Goal: Task Accomplishment & Management: Use online tool/utility

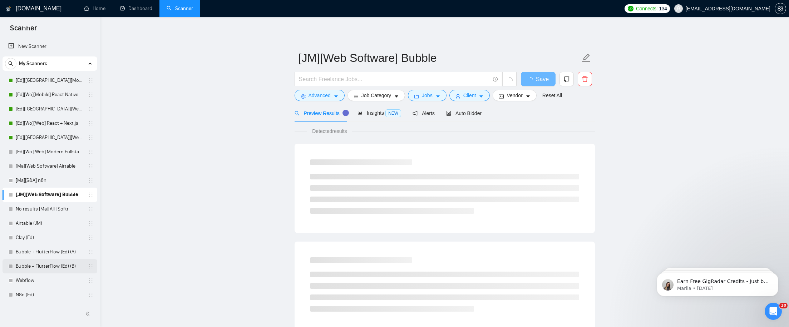
click at [35, 263] on link "Bubble + FlutterFlow (Ed) (B)" at bounding box center [50, 266] width 68 height 14
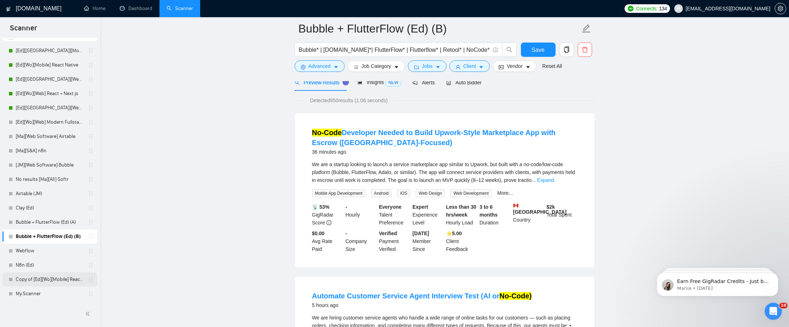
scroll to position [90, 0]
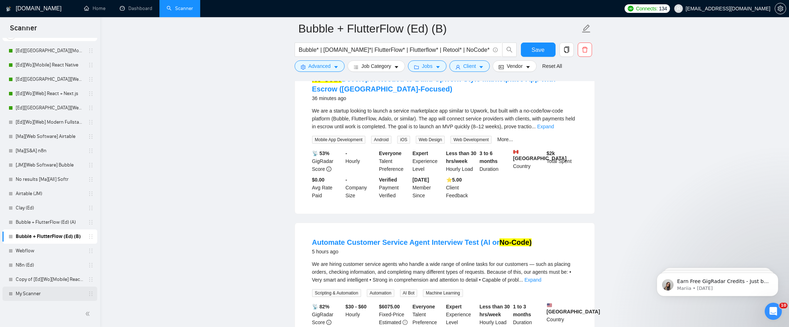
click at [44, 293] on link "My Scanner" at bounding box center [50, 294] width 68 height 14
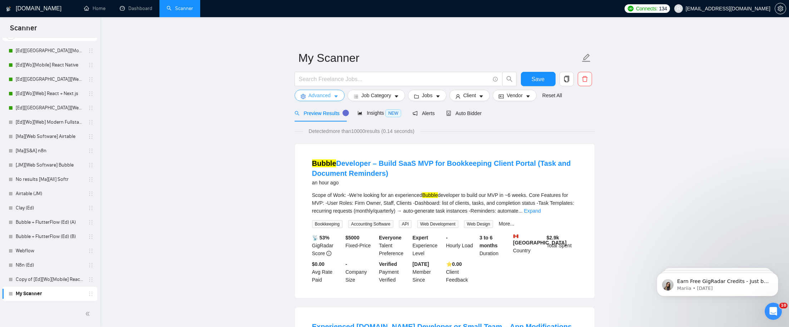
click at [323, 100] on button "Advanced" at bounding box center [320, 95] width 50 height 11
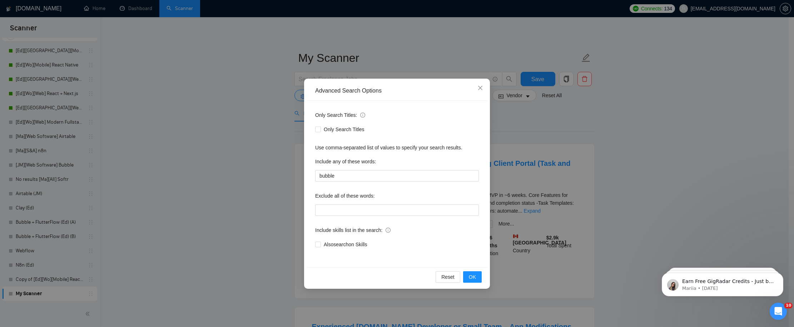
click at [223, 105] on div "Advanced Search Options Only Search Titles: Only Search Titles Use comma-separa…" at bounding box center [397, 163] width 794 height 327
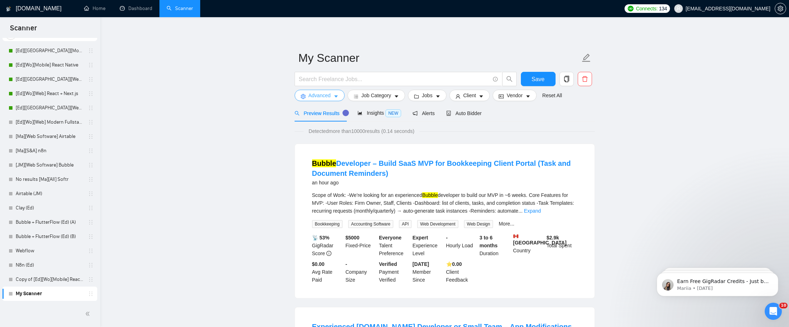
click at [323, 99] on span "Advanced" at bounding box center [319, 96] width 22 height 8
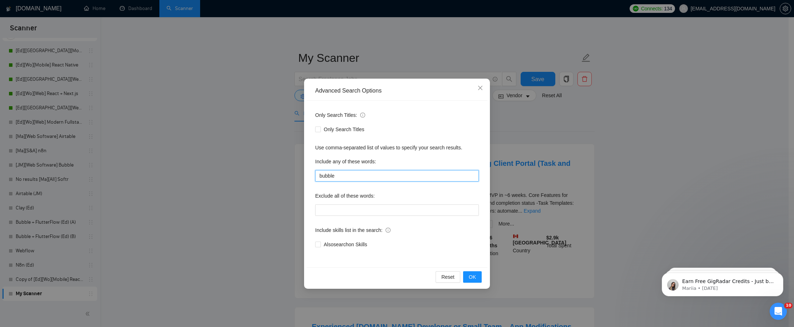
click at [355, 176] on input "bubble" at bounding box center [397, 175] width 164 height 11
type input "[DOMAIN_NAME]"
click at [476, 279] on span "OK" at bounding box center [472, 277] width 7 height 8
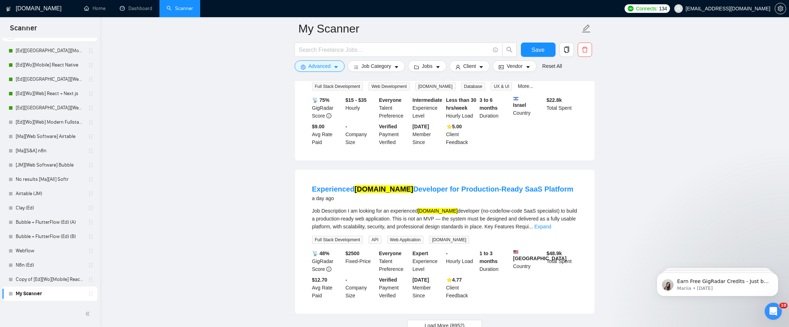
scroll to position [1474, 0]
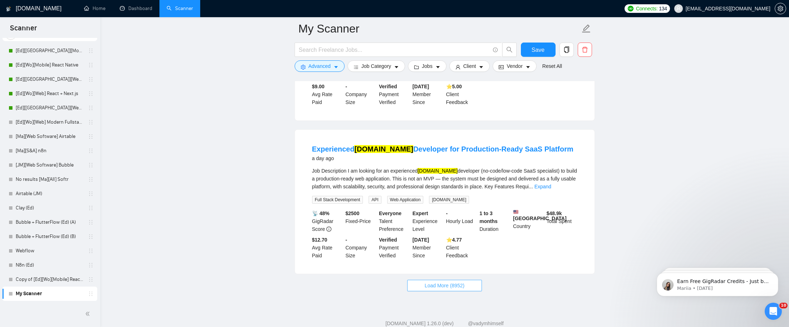
click at [435, 282] on span "Load More (8952)" at bounding box center [445, 286] width 40 height 8
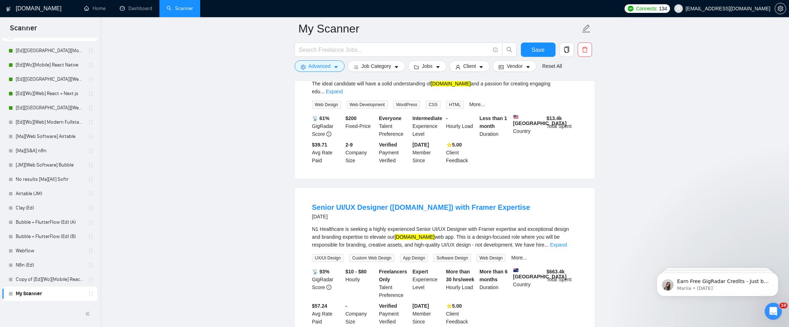
scroll to position [1735, 0]
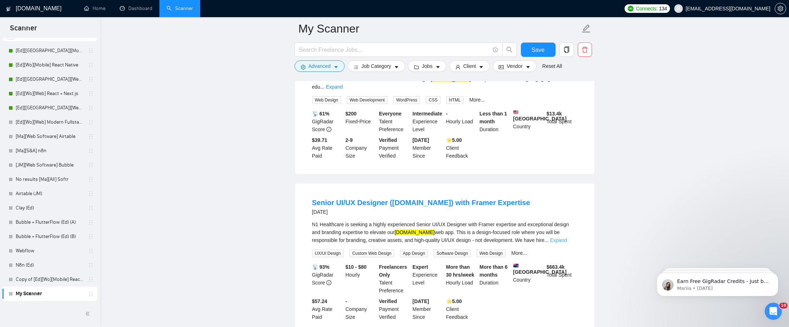
click at [567, 237] on link "Expand" at bounding box center [558, 240] width 17 height 6
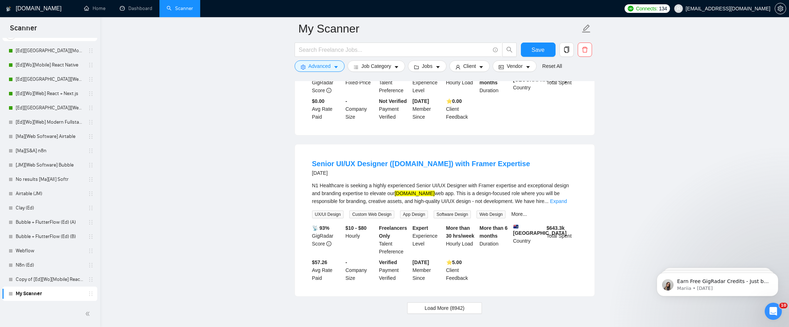
scroll to position [3265, 0]
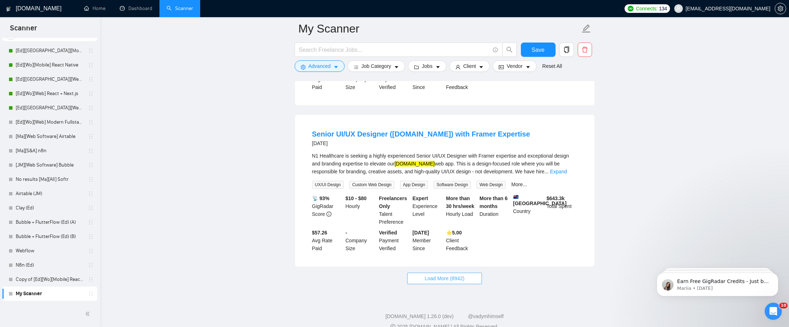
click at [466, 273] on button "Load More (8942)" at bounding box center [444, 278] width 75 height 11
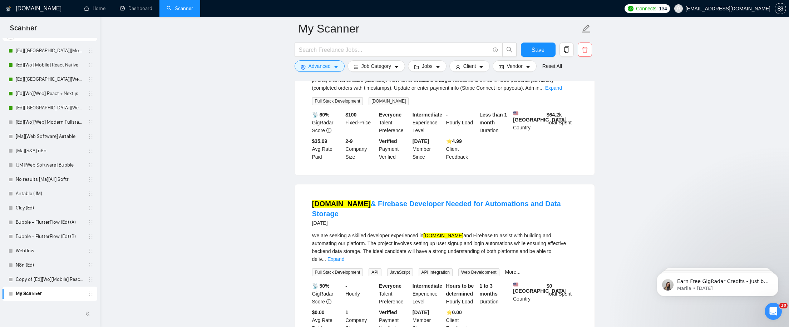
scroll to position [4793, 0]
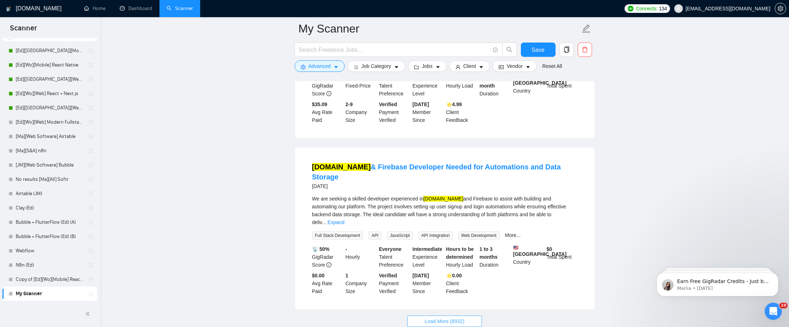
click at [442, 317] on span "Load More (8932)" at bounding box center [445, 321] width 40 height 8
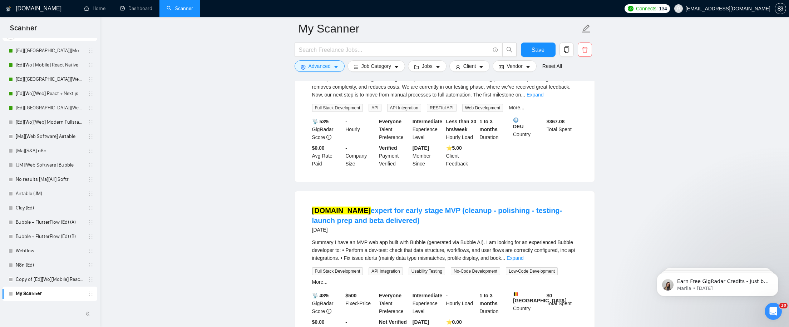
scroll to position [5394, 0]
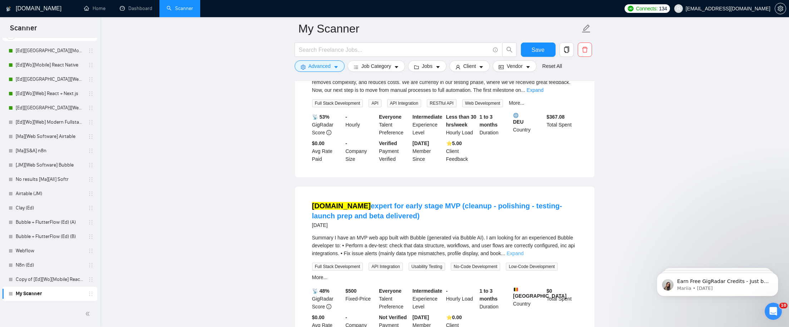
click at [523, 251] on link "Expand" at bounding box center [514, 254] width 17 height 6
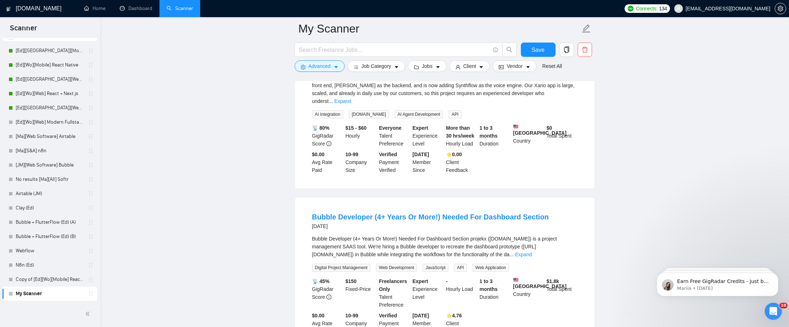
scroll to position [6114, 0]
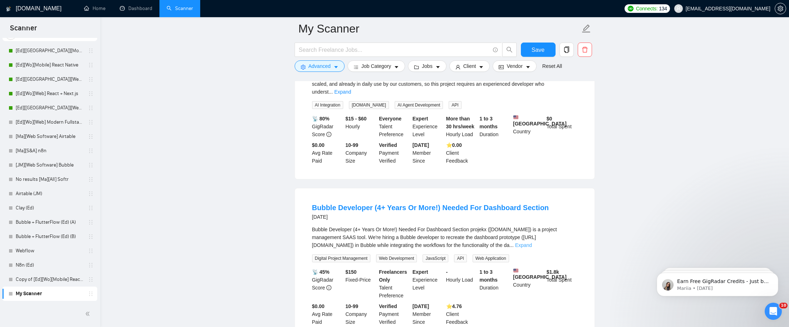
click at [532, 242] on link "Expand" at bounding box center [523, 245] width 17 height 6
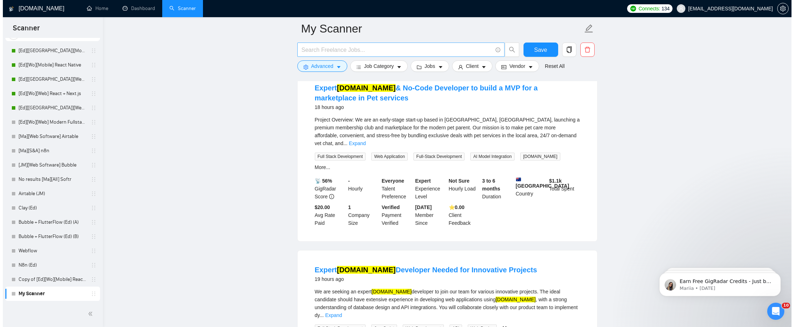
scroll to position [0, 0]
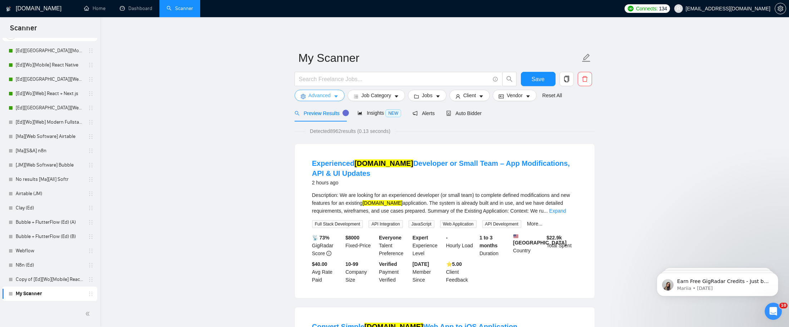
click at [336, 98] on icon "caret-down" at bounding box center [335, 96] width 5 height 5
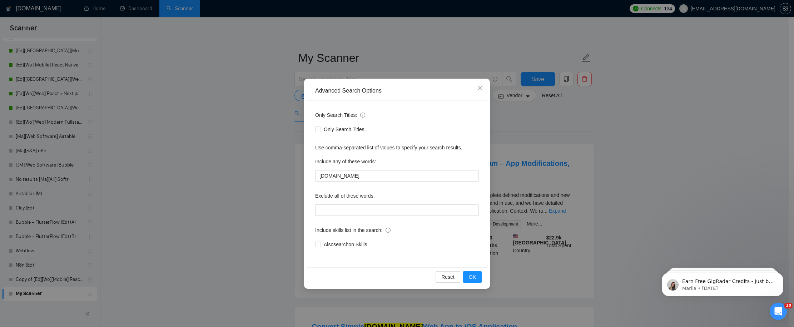
click at [270, 112] on div "Advanced Search Options Only Search Titles: Only Search Titles Use comma-separa…" at bounding box center [397, 163] width 794 height 327
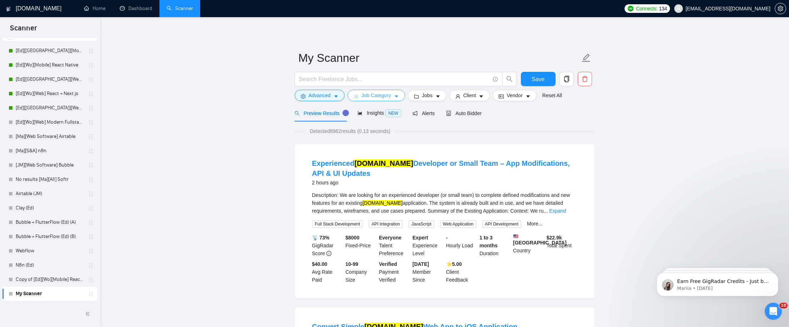
click at [382, 98] on span "Job Category" at bounding box center [376, 96] width 30 height 8
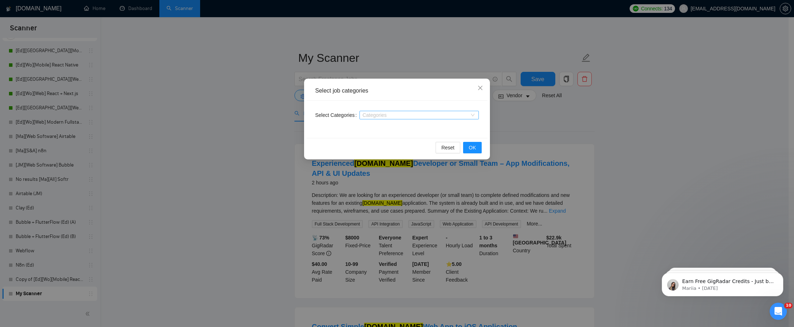
click at [382, 114] on div at bounding box center [415, 115] width 109 height 6
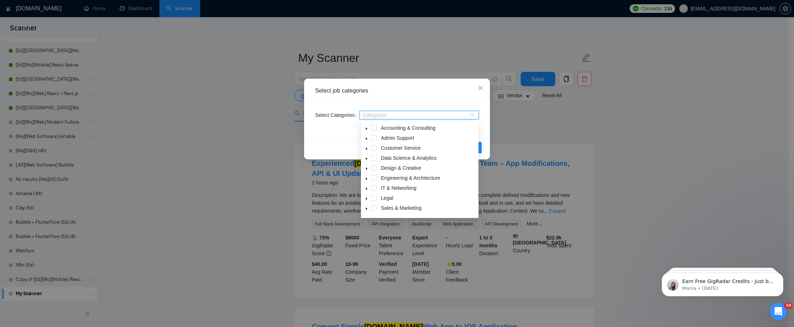
click at [270, 118] on div "Select job categories Select Categories Categories Reset OK" at bounding box center [397, 163] width 794 height 327
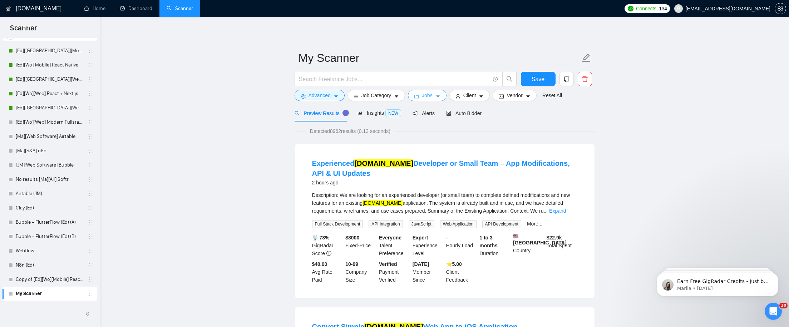
click at [425, 96] on span "Jobs" at bounding box center [427, 96] width 11 height 8
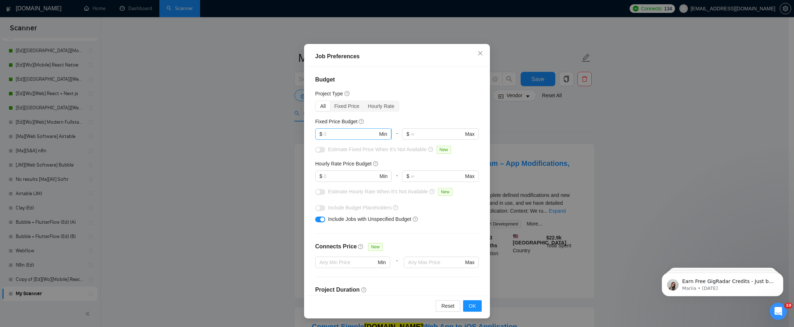
click at [347, 133] on input "text" at bounding box center [351, 134] width 54 height 8
type input "3000"
click at [447, 113] on div "Budget Project Type All Fixed Price Hourly Rate Fixed Price Budget 3000 $ 3000 …" at bounding box center [397, 181] width 181 height 229
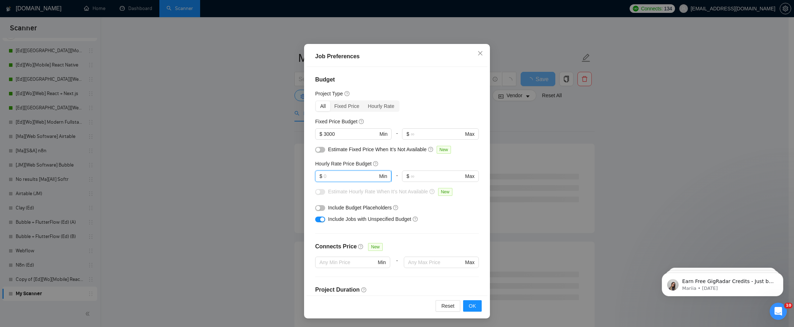
click at [347, 172] on input "text" at bounding box center [351, 176] width 54 height 8
click at [346, 175] on input "text" at bounding box center [351, 176] width 54 height 8
type input "40"
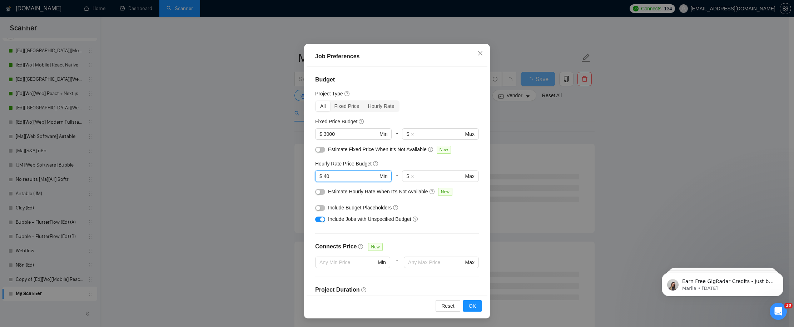
click at [310, 181] on div "Budget Project Type All Fixed Price Hourly Rate Fixed Price Budget $ 3000 Min -…" at bounding box center [397, 181] width 181 height 229
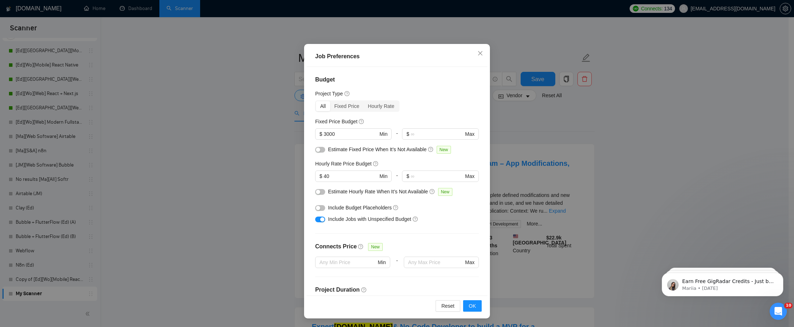
click at [319, 191] on button "button" at bounding box center [320, 192] width 10 height 6
click at [469, 305] on span "OK" at bounding box center [472, 306] width 7 height 8
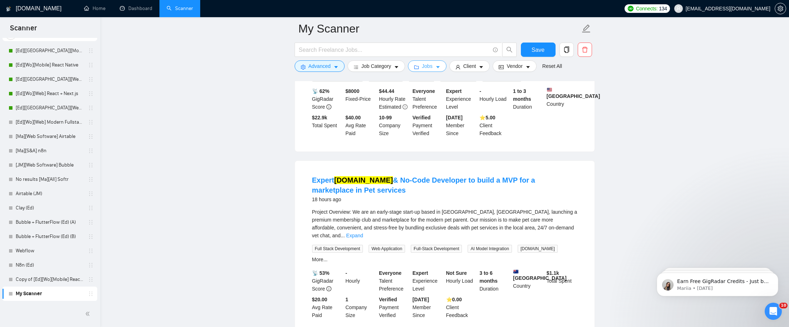
scroll to position [157, 0]
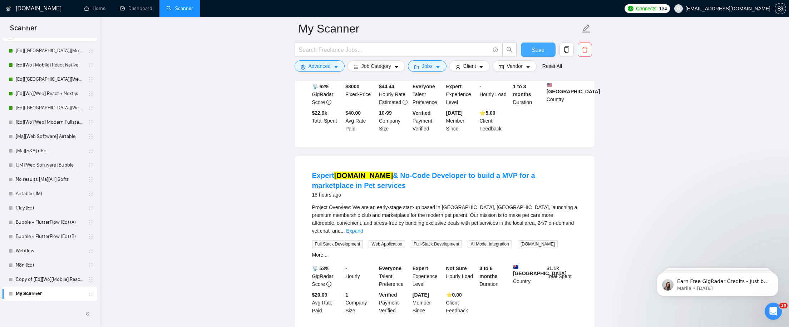
click at [529, 49] on button "Save" at bounding box center [538, 50] width 35 height 14
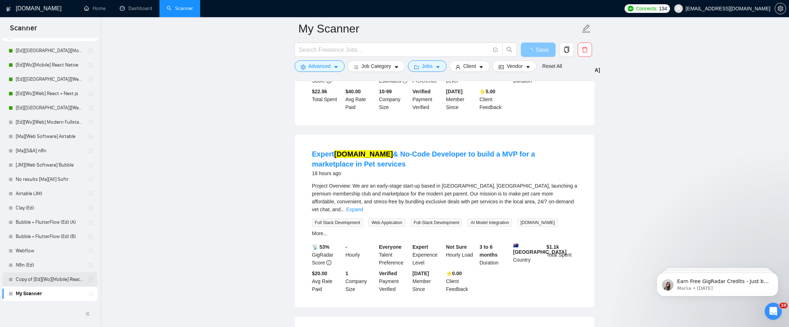
scroll to position [241, 0]
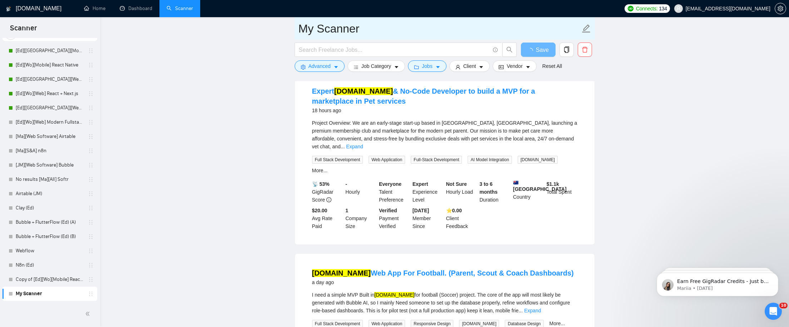
click at [311, 31] on input "My Scanner" at bounding box center [439, 29] width 282 height 18
type input "All Bubble - Fran L"
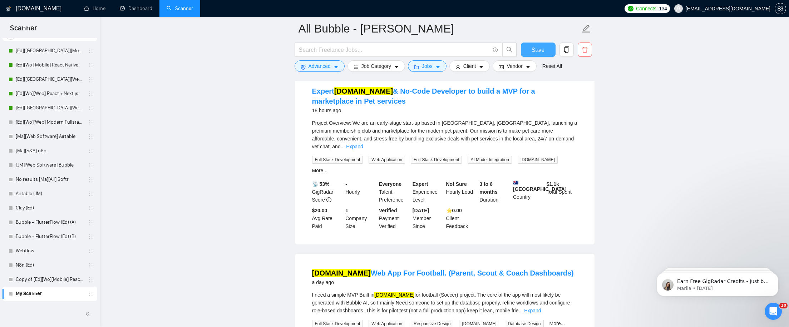
click at [538, 48] on span "Save" at bounding box center [537, 49] width 13 height 9
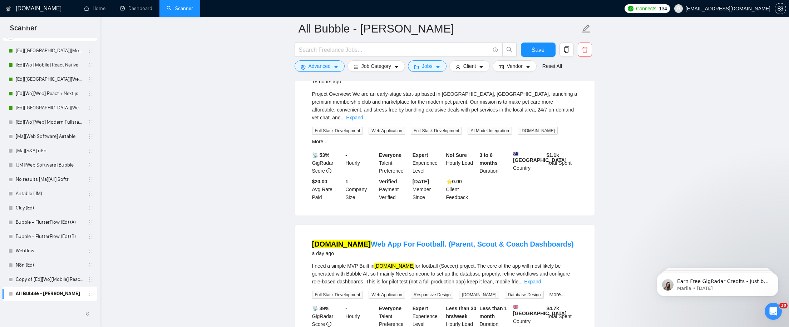
click at [89, 292] on icon "holder" at bounding box center [91, 294] width 6 height 6
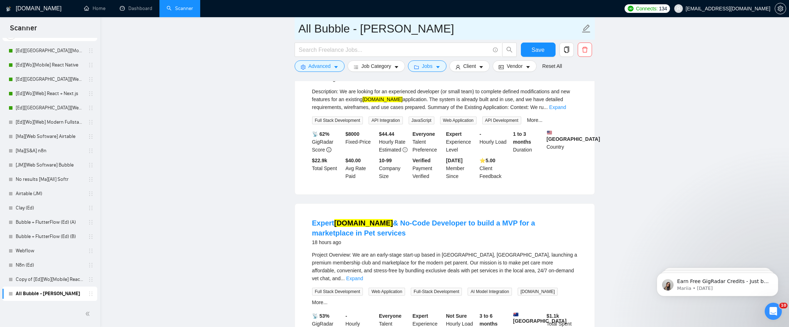
click at [588, 27] on icon "edit" at bounding box center [586, 28] width 8 height 8
click at [585, 28] on icon "edit" at bounding box center [586, 28] width 9 height 9
click at [587, 27] on icon "edit" at bounding box center [586, 28] width 9 height 9
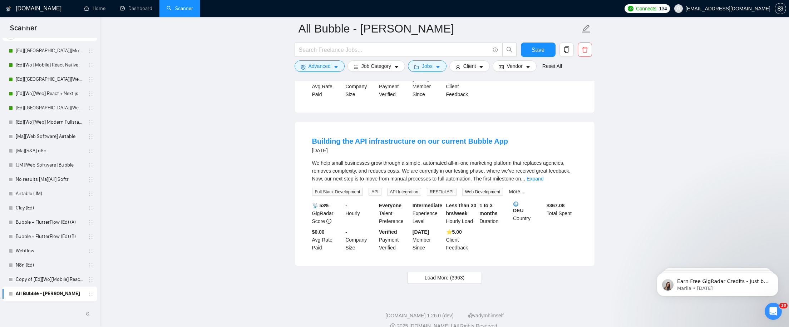
scroll to position [1486, 0]
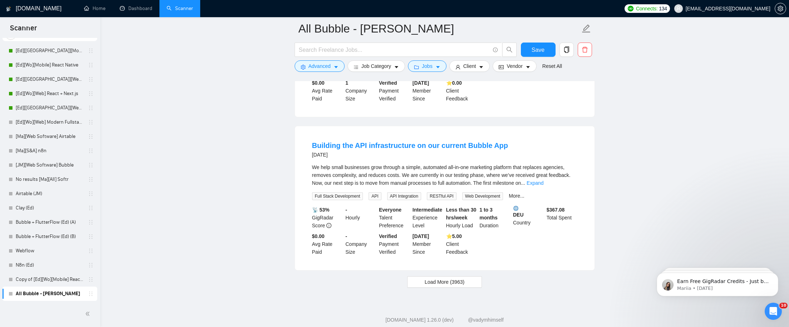
click at [448, 278] on span "Load More (3963)" at bounding box center [445, 282] width 40 height 8
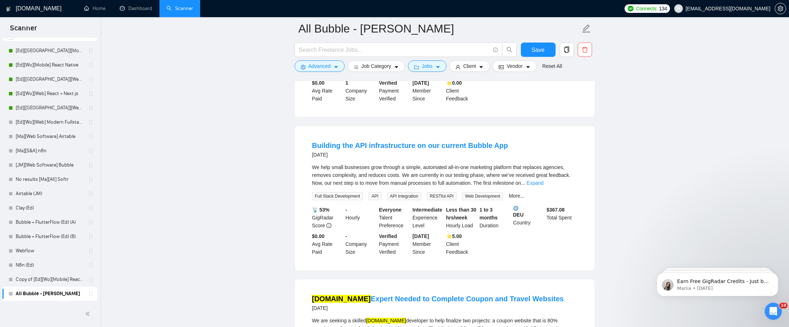
click at [543, 180] on link "Expand" at bounding box center [534, 183] width 17 height 6
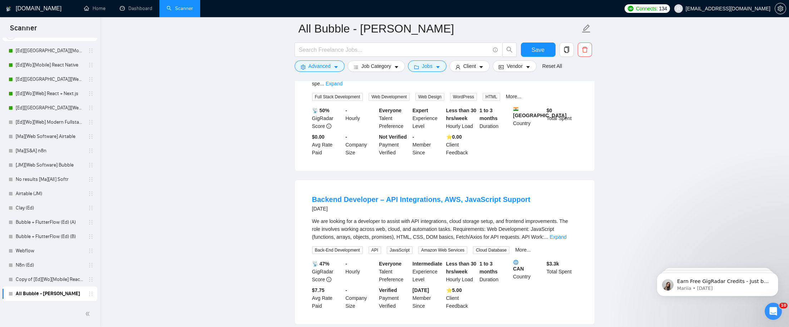
scroll to position [1787, 0]
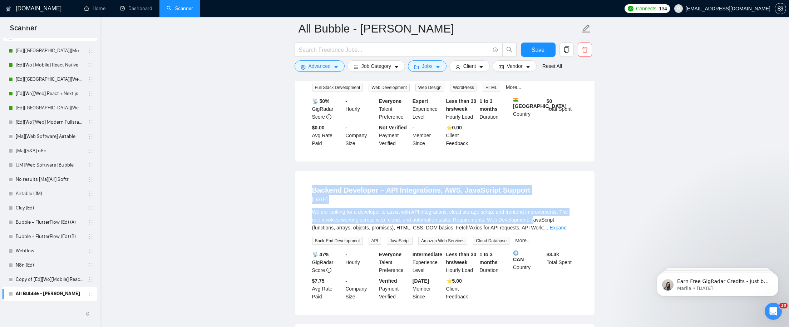
drag, startPoint x: 311, startPoint y: 169, endPoint x: 552, endPoint y: 203, distance: 242.9
click at [551, 202] on li "Backend Developer – API Integrations, AWS, JavaScript Support 5 days ago We are…" at bounding box center [444, 242] width 282 height 127
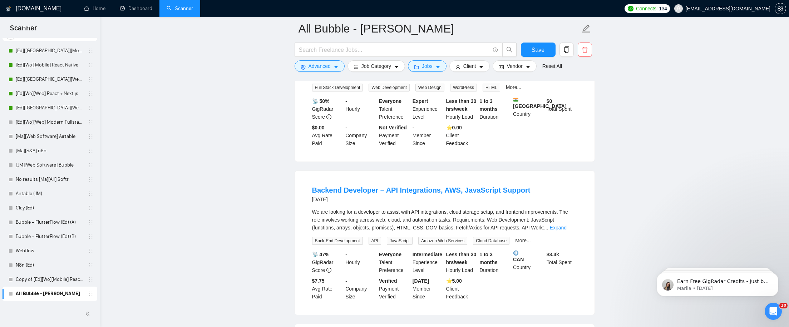
click at [560, 225] on link "Expand" at bounding box center [558, 228] width 17 height 6
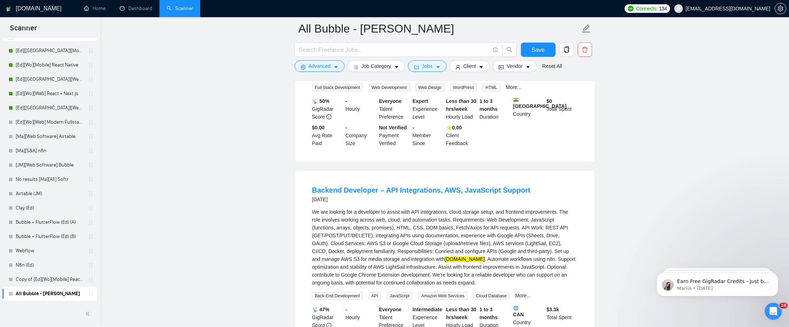
click at [503, 208] on div "We are looking for a developer to assist with API integrations, cloud storage s…" at bounding box center [444, 247] width 265 height 79
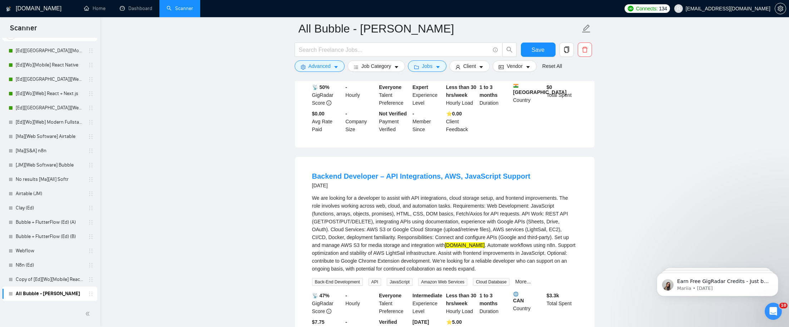
scroll to position [1822, 0]
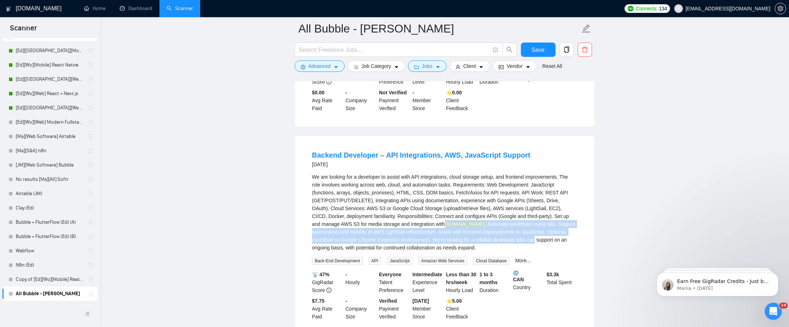
drag, startPoint x: 458, startPoint y: 204, endPoint x: 563, endPoint y: 220, distance: 106.7
click at [575, 222] on div "We are looking for a developer to assist with API integrations, cloud storage s…" at bounding box center [444, 212] width 265 height 79
click at [496, 206] on div "We are looking for a developer to assist with API integrations, cloud storage s…" at bounding box center [444, 212] width 265 height 79
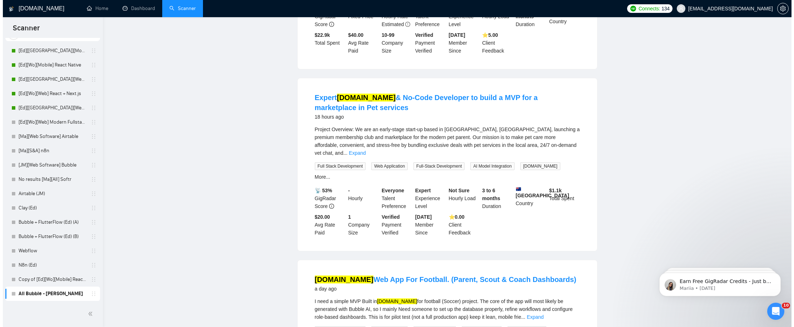
scroll to position [0, 0]
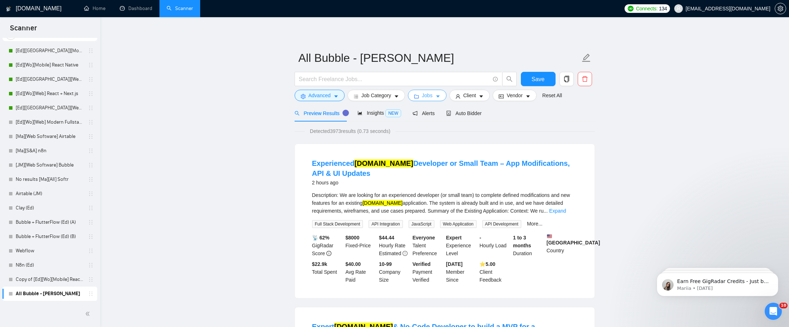
click at [429, 98] on span "Jobs" at bounding box center [427, 96] width 11 height 8
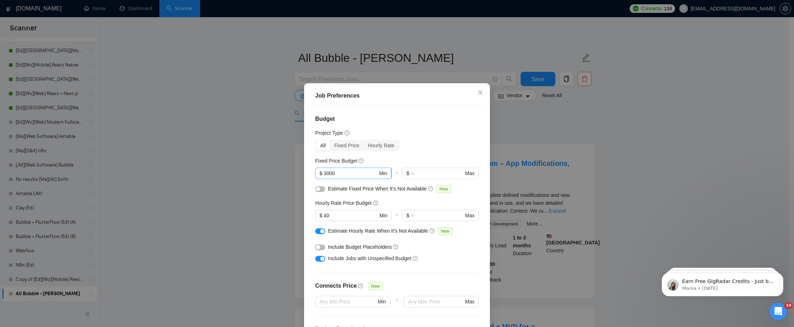
click at [355, 173] on input "3000" at bounding box center [351, 173] width 54 height 8
type input "5000"
click at [321, 191] on button "button" at bounding box center [320, 189] width 10 height 6
click at [340, 217] on input "40" at bounding box center [351, 216] width 54 height 8
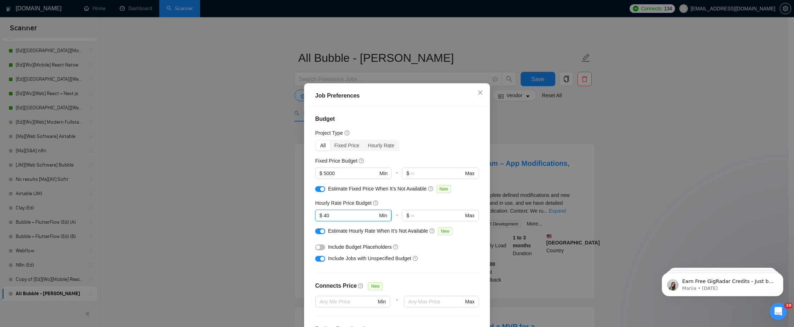
click at [340, 217] on input "40" at bounding box center [351, 216] width 54 height 8
type input "50"
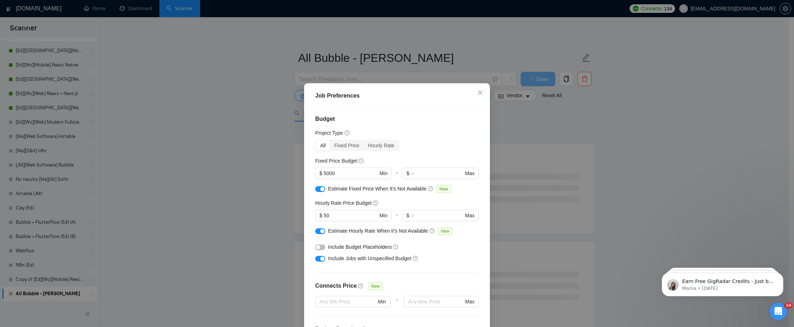
click at [429, 135] on div "Project Type" at bounding box center [397, 133] width 164 height 8
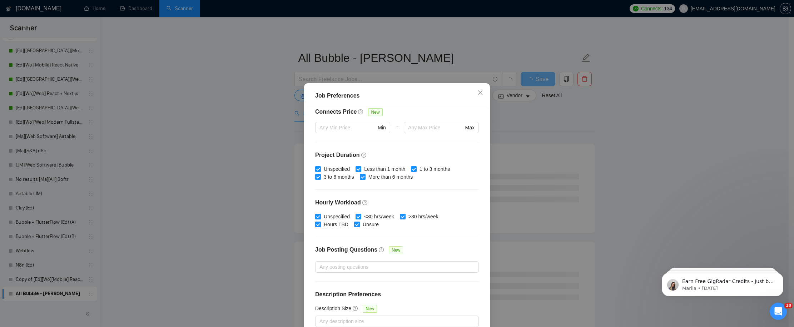
scroll to position [39, 0]
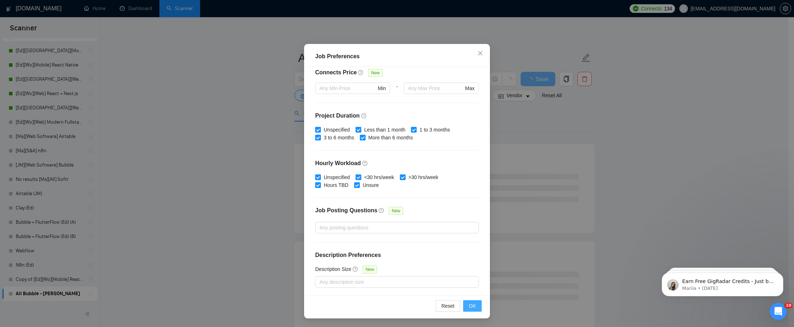
click at [473, 307] on span "OK" at bounding box center [472, 306] width 7 height 8
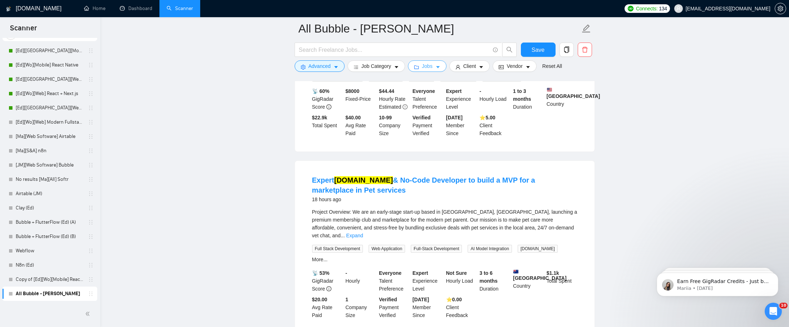
scroll to position [162, 0]
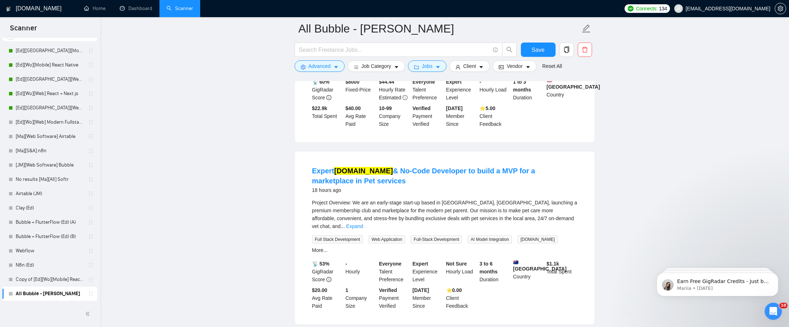
drag, startPoint x: 313, startPoint y: 278, endPoint x: 342, endPoint y: 283, distance: 28.7
click at [342, 286] on div "$20.00 Avg Rate Paid" at bounding box center [328, 298] width 34 height 24
click at [317, 286] on div "$20.00 Avg Rate Paid" at bounding box center [328, 298] width 34 height 24
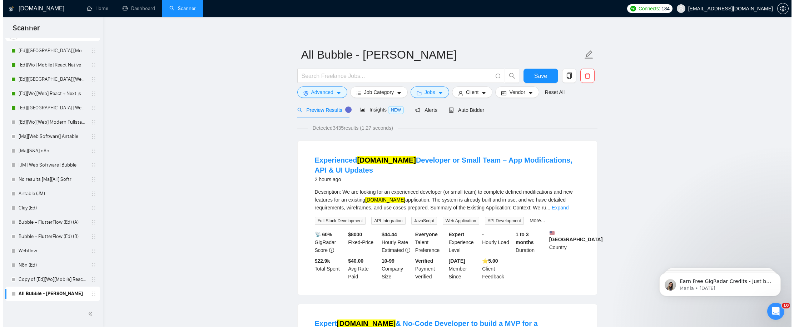
scroll to position [0, 0]
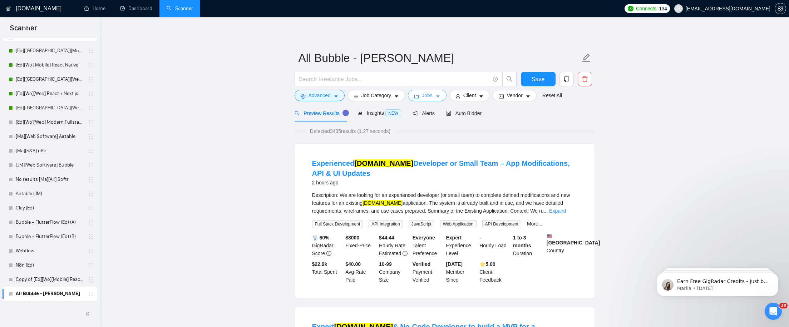
click at [423, 97] on button "Jobs" at bounding box center [427, 95] width 39 height 11
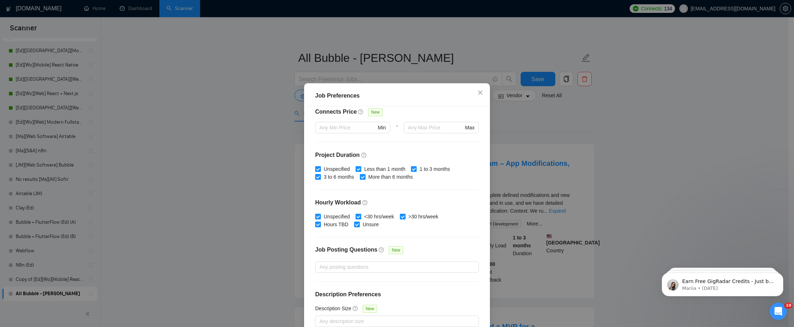
click at [254, 132] on div "Job Preferences Budget Project Type All Fixed Price Hourly Rate Fixed Price Bud…" at bounding box center [397, 163] width 794 height 327
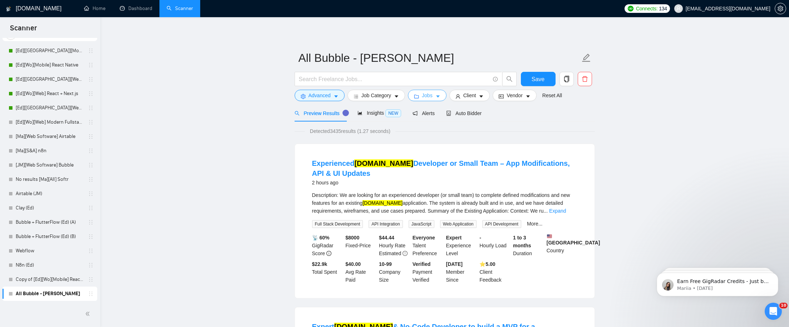
click at [427, 98] on span "Jobs" at bounding box center [427, 96] width 11 height 8
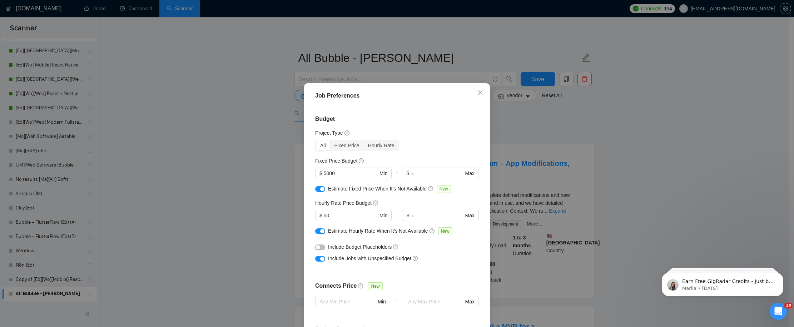
click at [320, 189] on div "button" at bounding box center [322, 189] width 4 height 4
click at [319, 228] on div at bounding box center [320, 231] width 10 height 8
click at [320, 231] on div "button" at bounding box center [322, 231] width 4 height 4
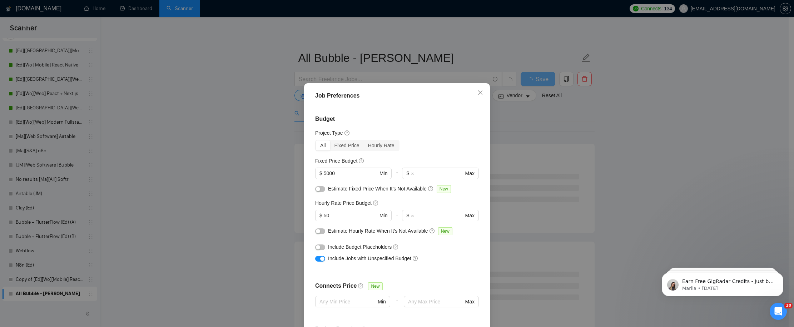
scroll to position [9, 0]
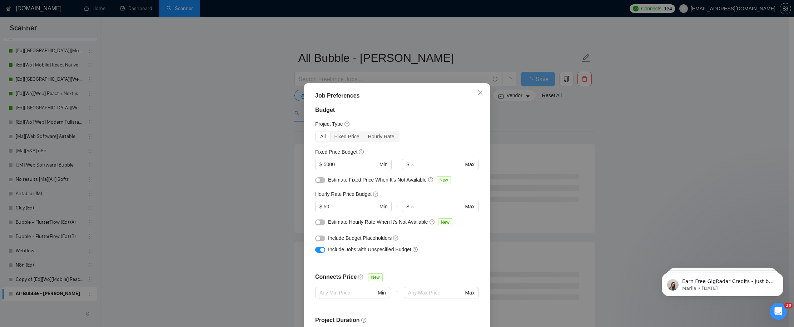
click at [322, 252] on div "button" at bounding box center [322, 250] width 4 height 4
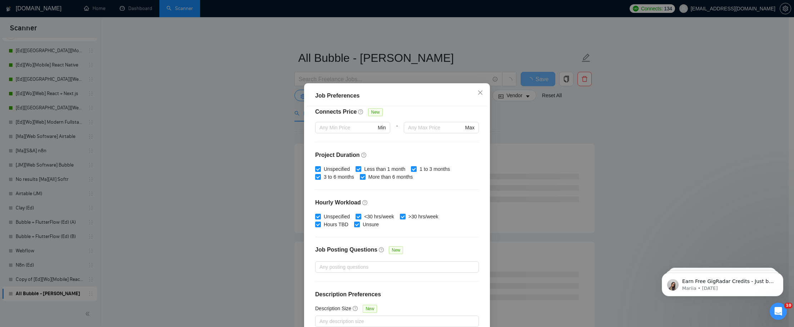
scroll to position [39, 0]
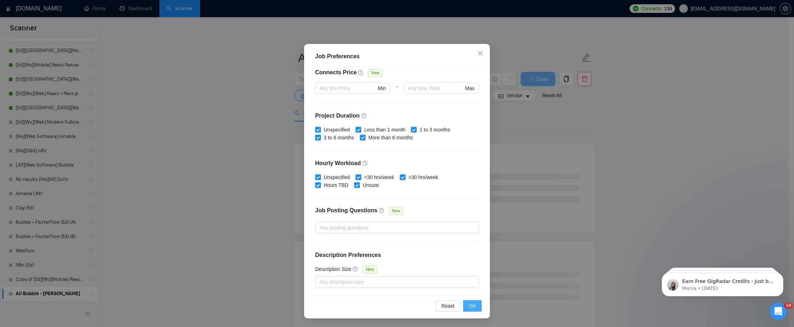
click at [473, 310] on button "OK" at bounding box center [472, 305] width 19 height 11
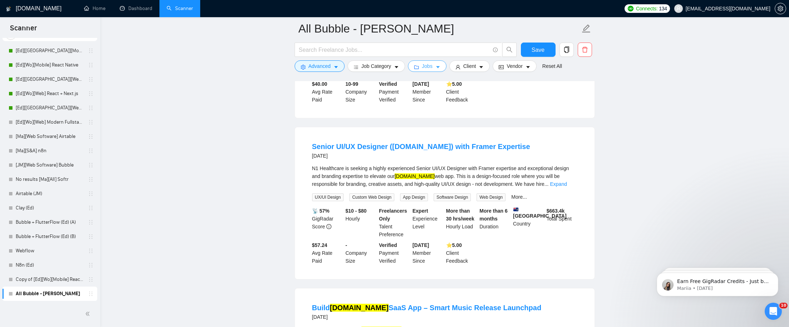
scroll to position [0, 0]
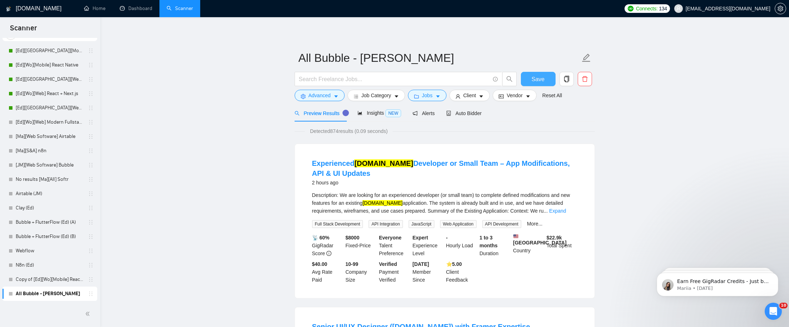
click at [536, 73] on button "Save" at bounding box center [538, 79] width 35 height 14
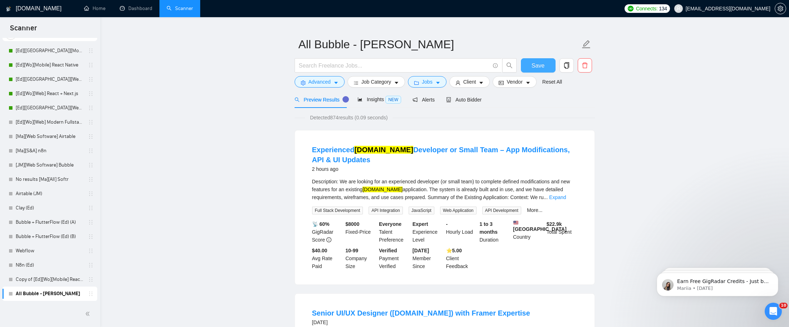
scroll to position [18, 0]
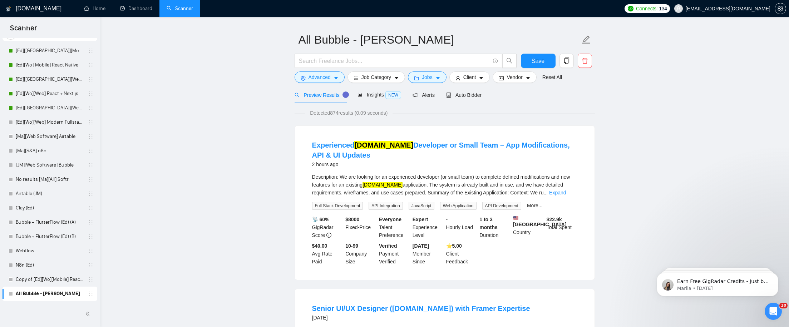
click at [566, 194] on link "Expand" at bounding box center [557, 193] width 17 height 6
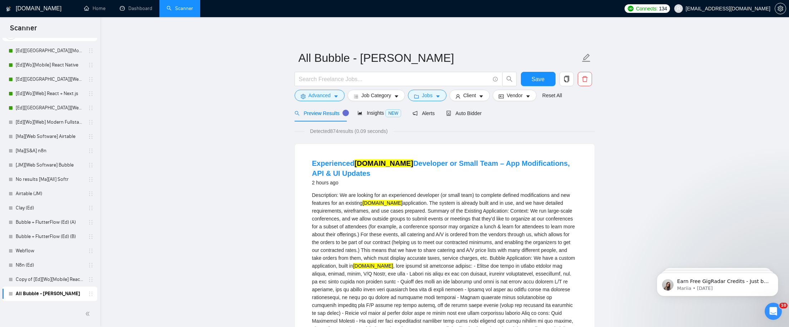
scroll to position [25, 0]
